Goal: Entertainment & Leisure: Consume media (video, audio)

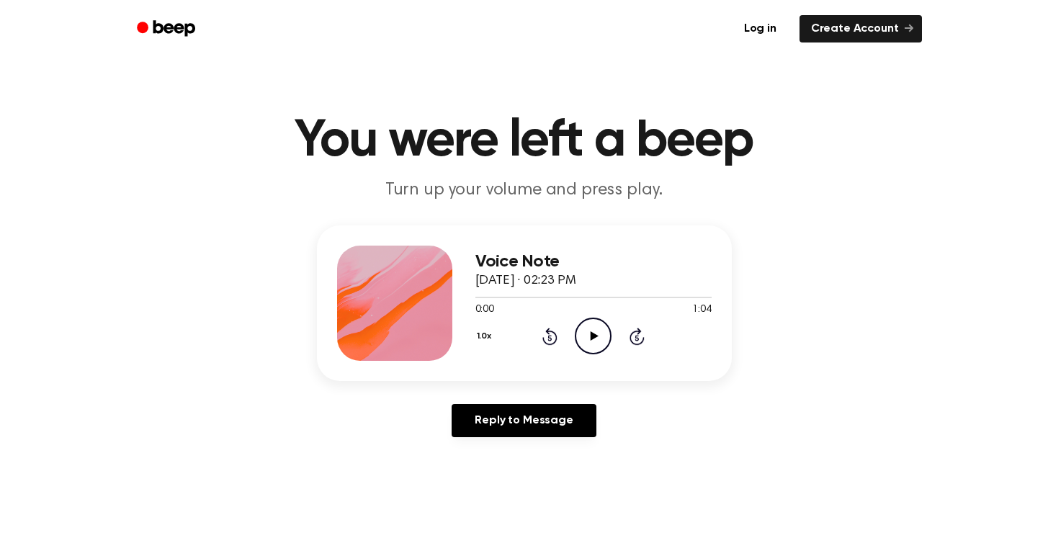
click at [588, 352] on icon "Play Audio" at bounding box center [593, 336] width 37 height 37
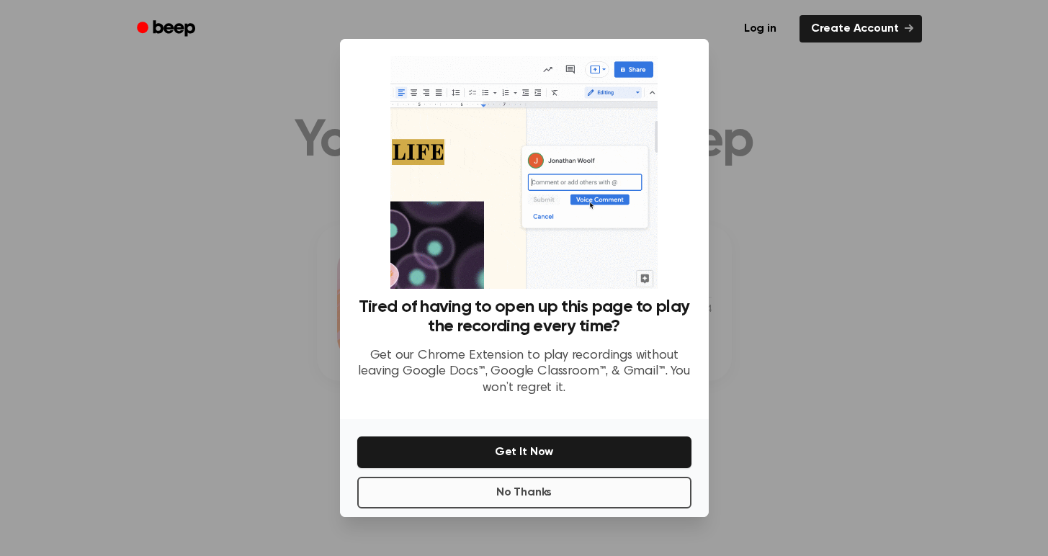
click at [593, 498] on button "No Thanks" at bounding box center [524, 493] width 334 height 32
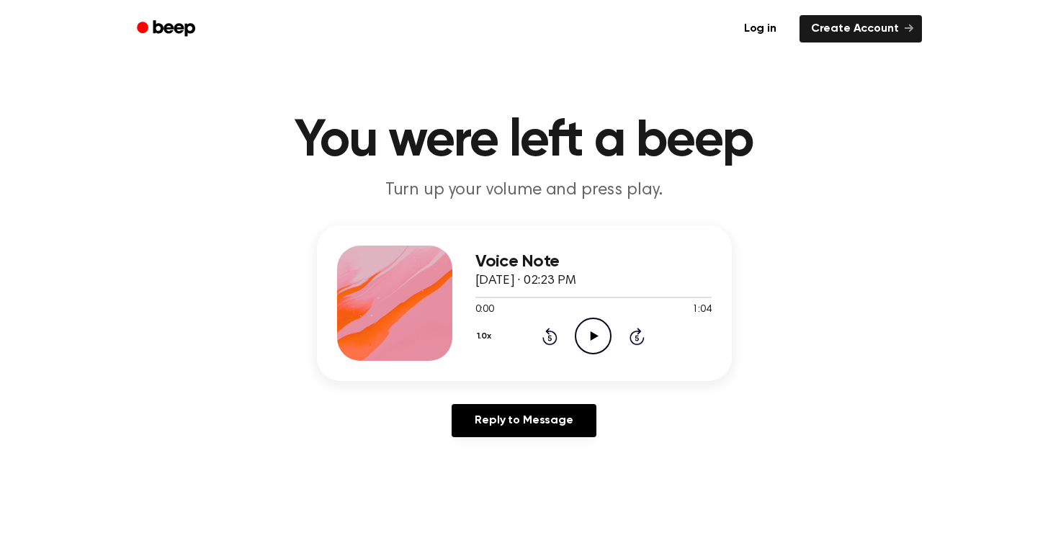
click at [596, 346] on icon "Play Audio" at bounding box center [593, 336] width 37 height 37
click at [598, 336] on icon at bounding box center [594, 335] width 8 height 9
click at [598, 343] on icon "Play Audio" at bounding box center [593, 336] width 37 height 37
click at [589, 335] on icon "Play Audio" at bounding box center [593, 336] width 37 height 37
click at [598, 342] on icon "Play Audio" at bounding box center [593, 336] width 37 height 37
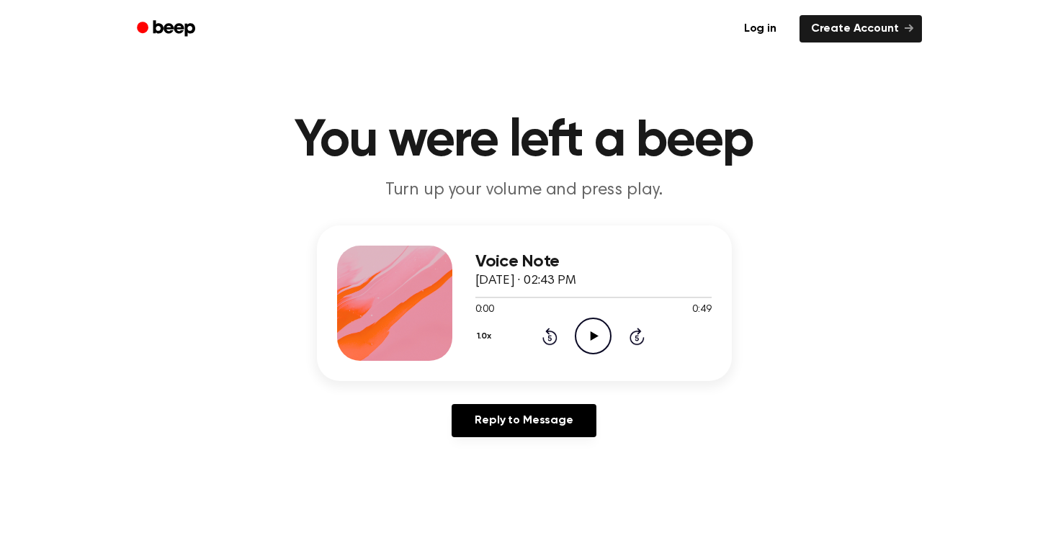
click at [588, 331] on icon "Play Audio" at bounding box center [593, 336] width 37 height 37
click at [598, 349] on icon "Play Audio" at bounding box center [593, 336] width 37 height 37
click at [588, 333] on icon "Play Audio" at bounding box center [593, 336] width 37 height 37
click at [597, 330] on icon "Play Audio" at bounding box center [593, 336] width 37 height 37
